Goal: Task Accomplishment & Management: Use online tool/utility

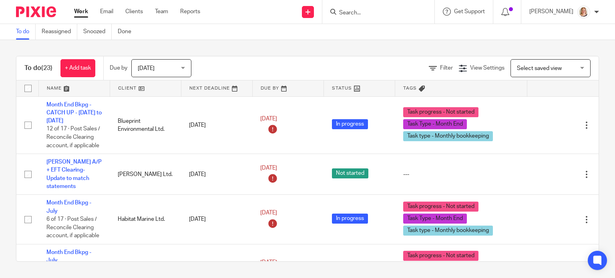
click at [183, 66] on div "[DATE] [DATE]" at bounding box center [161, 68] width 60 height 18
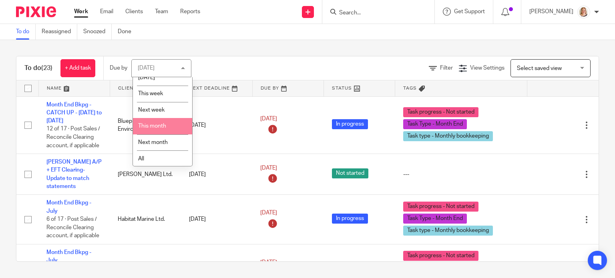
scroll to position [26, 0]
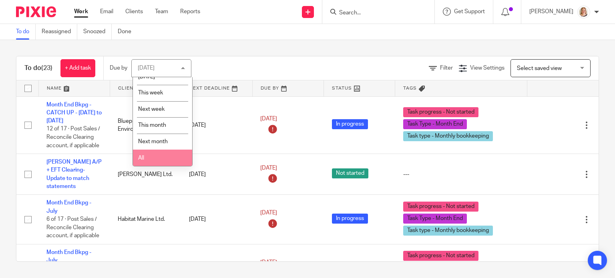
click at [169, 158] on li "All" at bounding box center [162, 158] width 59 height 16
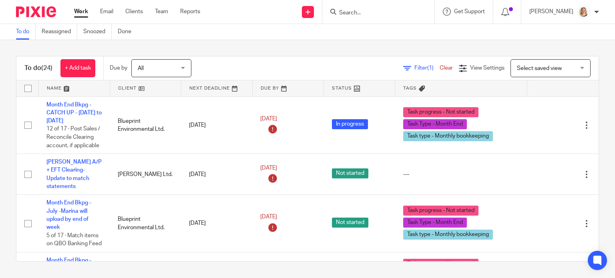
drag, startPoint x: 590, startPoint y: 99, endPoint x: 588, endPoint y: 107, distance: 8.7
click at [588, 107] on div "To do (24) + Add task Due by All All Today Tomorrow This week Next week This mo…" at bounding box center [307, 159] width 615 height 238
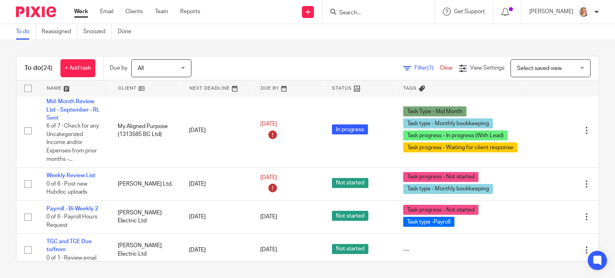
scroll to position [1057, 0]
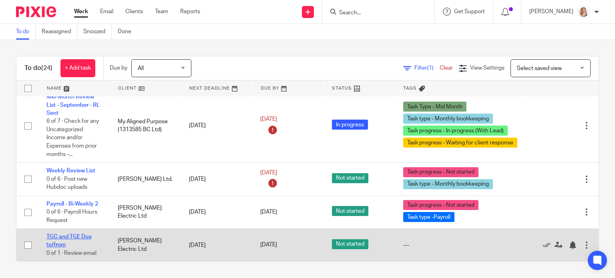
click at [80, 234] on link "TGC and TGE Due to/from" at bounding box center [68, 241] width 45 height 14
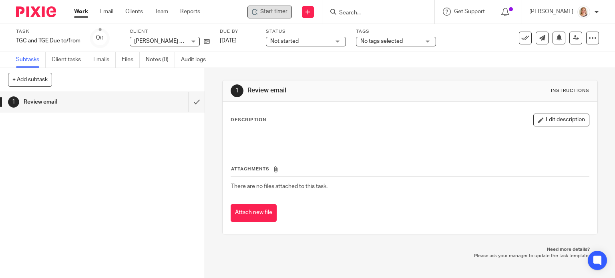
click at [271, 8] on span "Start timer" at bounding box center [273, 12] width 27 height 8
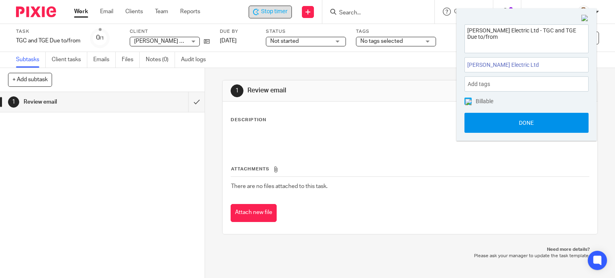
click at [525, 122] on button "Done" at bounding box center [527, 123] width 124 height 20
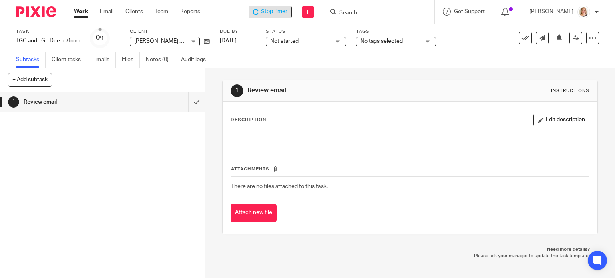
click at [278, 12] on span "Stop timer" at bounding box center [274, 12] width 26 height 8
